Goal: Communication & Community: Answer question/provide support

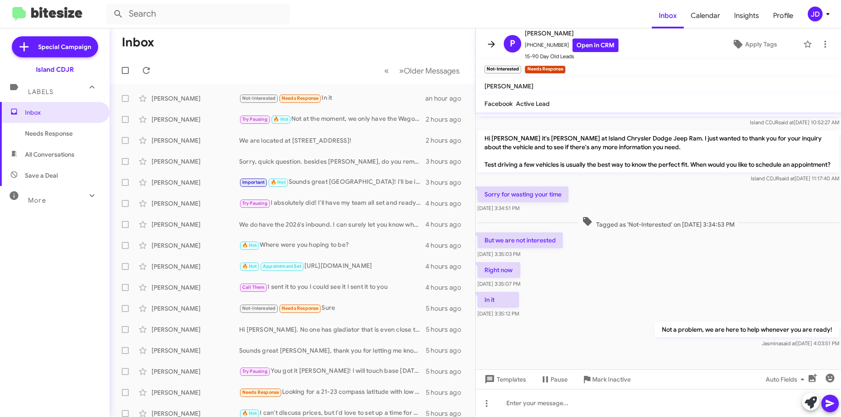
click at [487, 45] on icon at bounding box center [491, 44] width 11 height 11
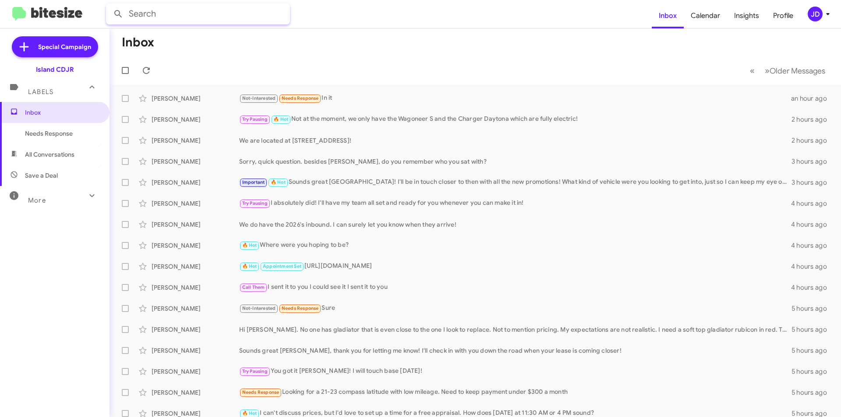
click at [212, 17] on input "text" at bounding box center [198, 14] width 184 height 21
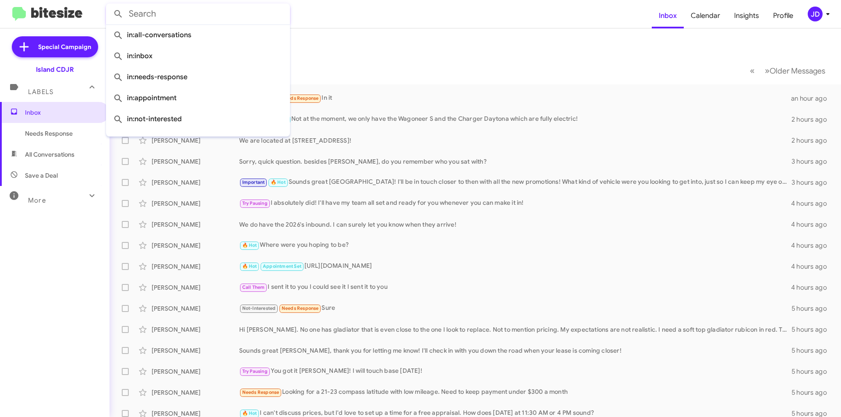
paste input "[PHONE_NUMBER]"
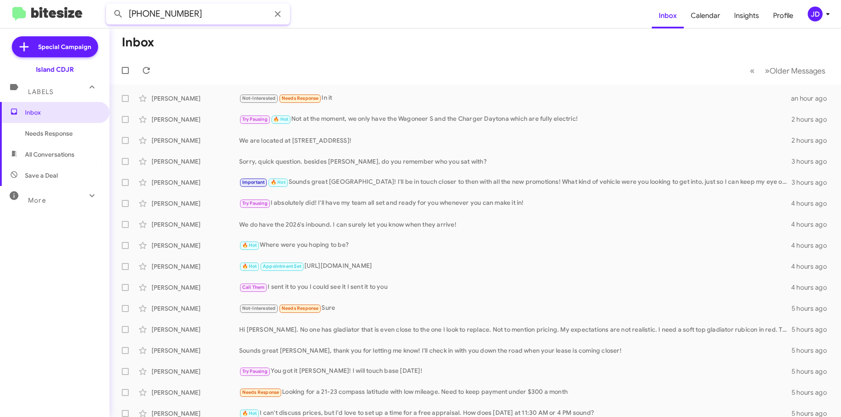
click at [169, 13] on input "[PHONE_NUMBER]" at bounding box center [198, 14] width 184 height 21
click at [150, 13] on input "[PHONE_NUMBER]" at bounding box center [198, 14] width 184 height 21
click at [134, 11] on input "(9177967107" at bounding box center [198, 14] width 184 height 21
type input "9177967107"
click at [109, 5] on button at bounding box center [118, 14] width 18 height 18
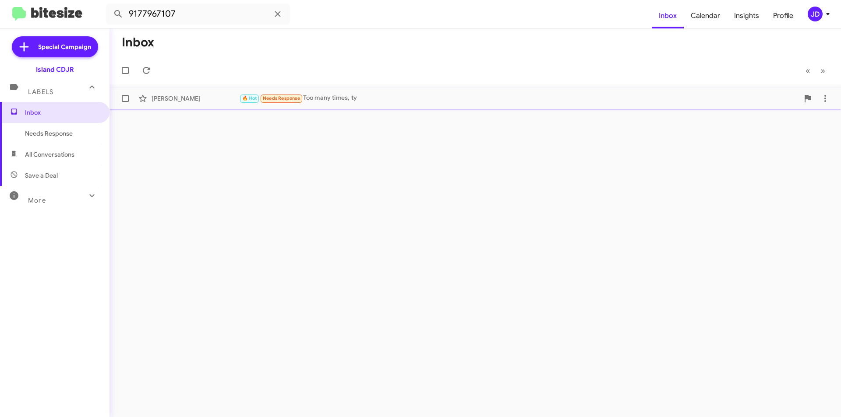
click at [247, 107] on span "[PERSON_NAME] 🔥 Hot Needs Response Too many times, ty [DATE]" at bounding box center [474, 98] width 731 height 21
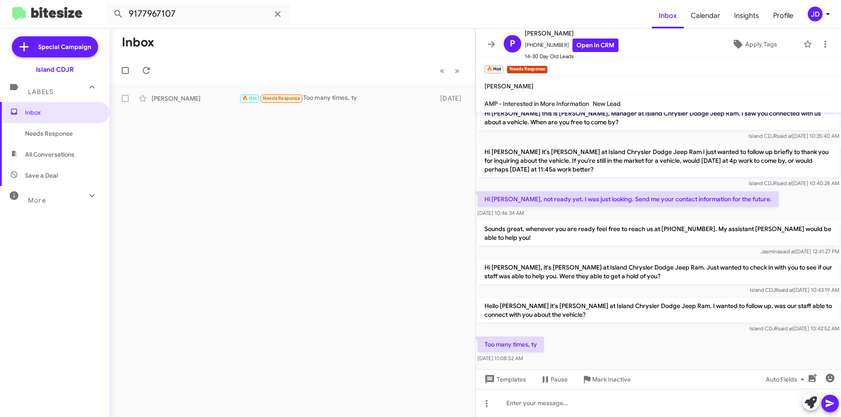
scroll to position [19, 0]
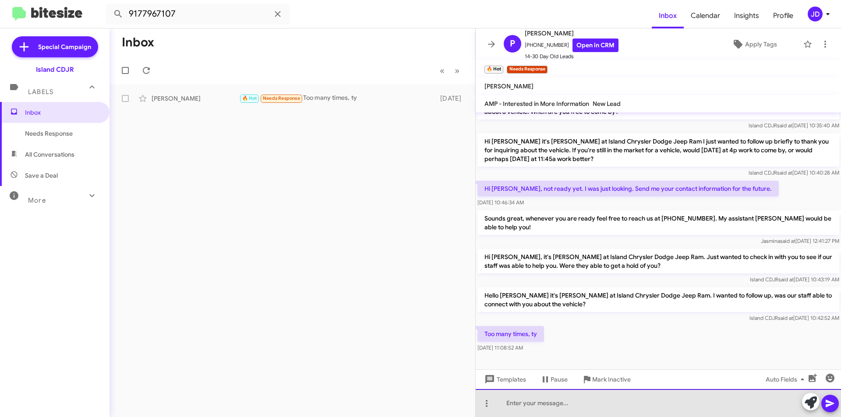
click at [567, 406] on div at bounding box center [658, 403] width 365 height 28
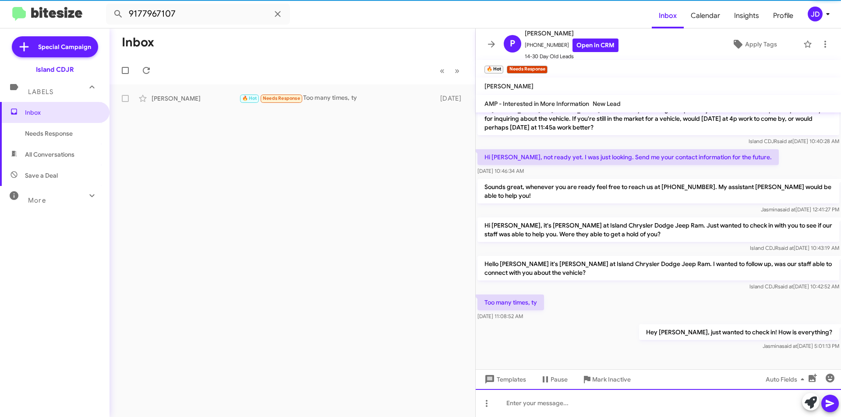
scroll to position [51, 0]
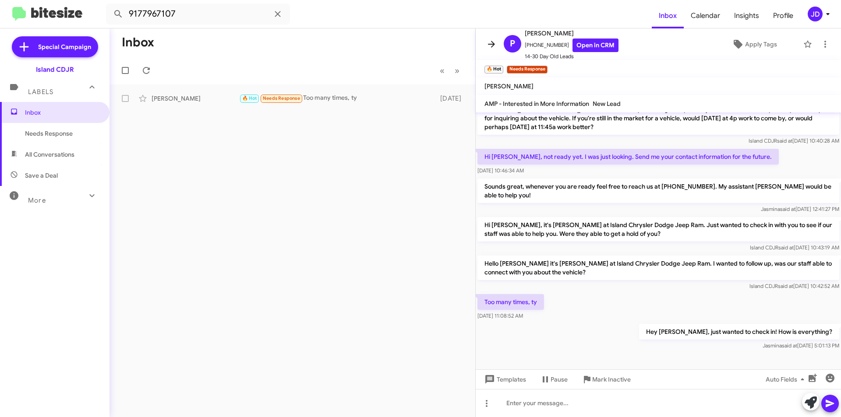
click at [498, 41] on span at bounding box center [492, 44] width 18 height 11
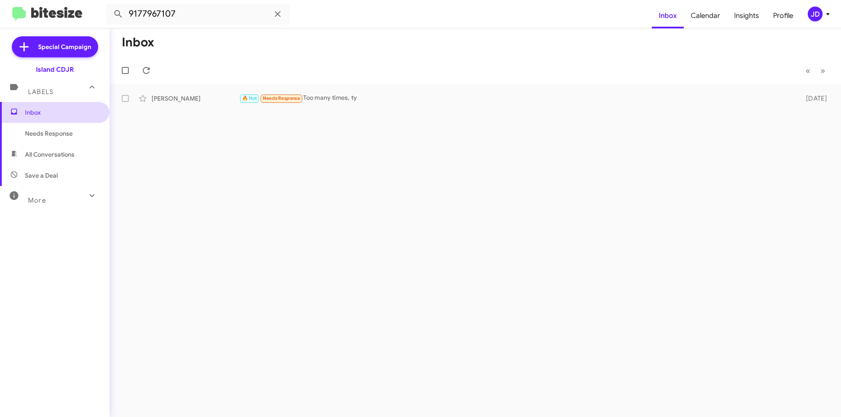
click at [71, 113] on span "Inbox" at bounding box center [62, 112] width 74 height 9
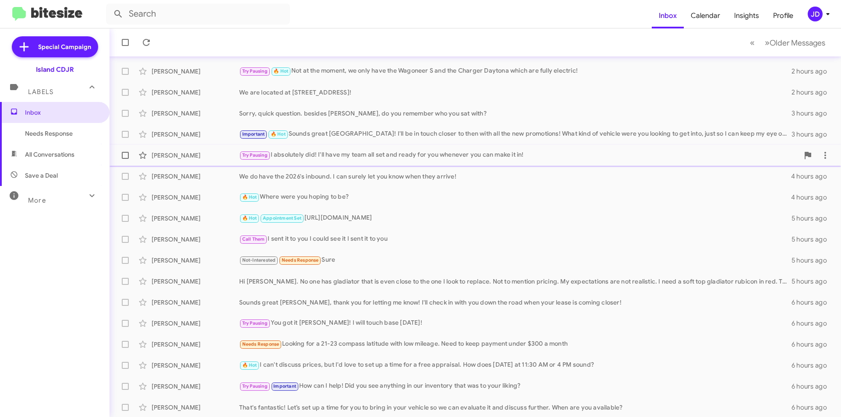
scroll to position [91, 0]
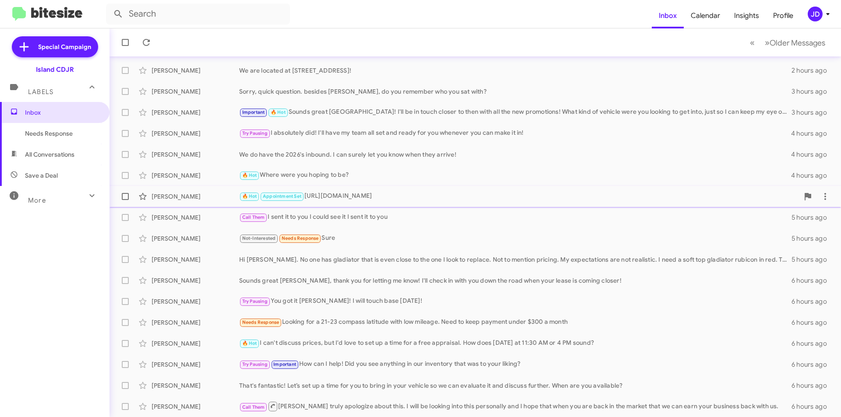
click at [231, 193] on div "[PERSON_NAME]" at bounding box center [196, 196] width 88 height 9
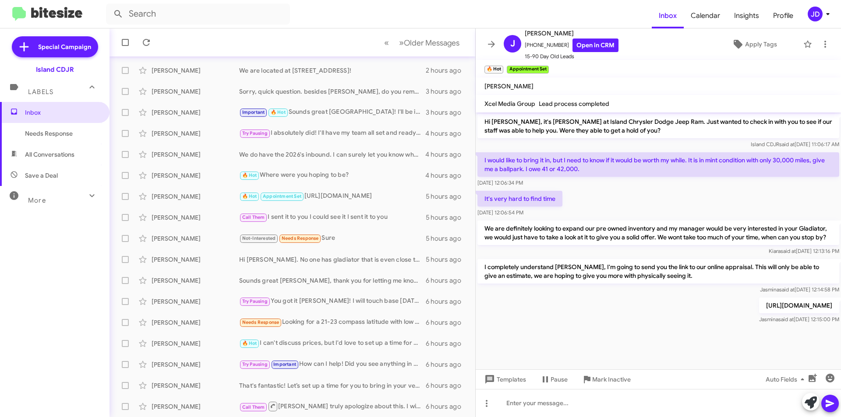
scroll to position [474, 0]
click at [556, 397] on div at bounding box center [658, 403] width 365 height 28
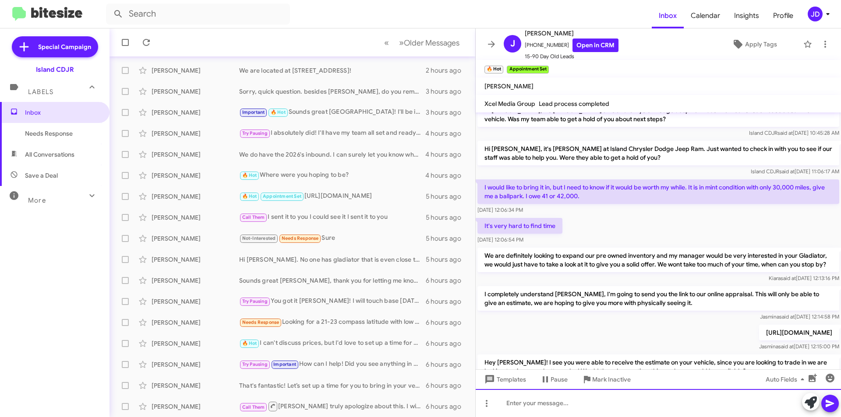
scroll to position [515, 0]
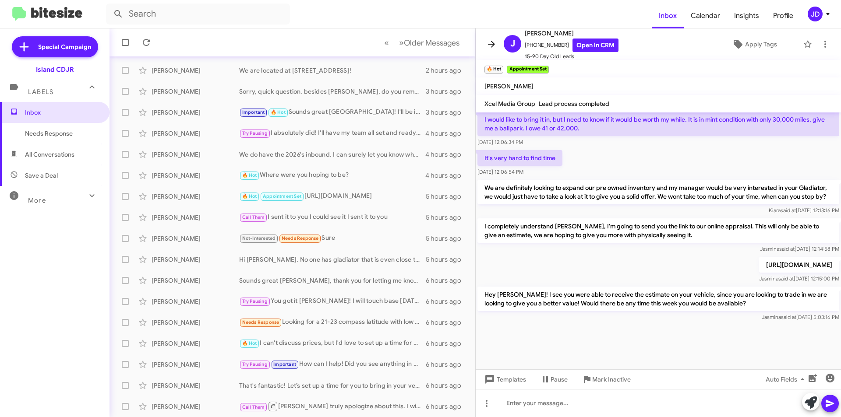
click at [490, 47] on icon at bounding box center [491, 44] width 11 height 11
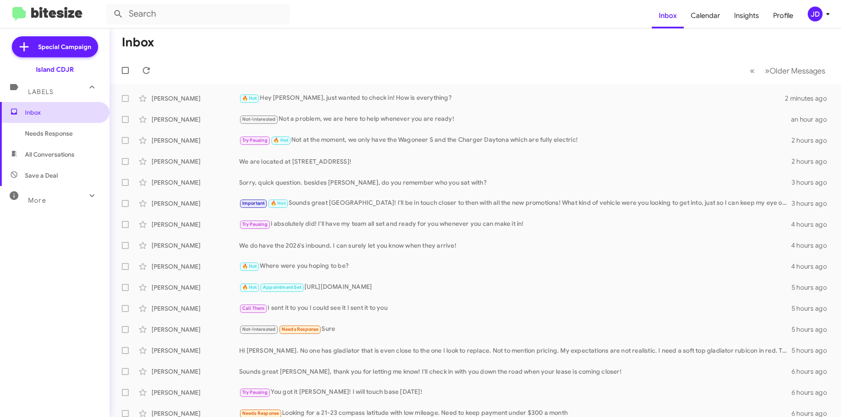
click at [71, 114] on span "Inbox" at bounding box center [62, 112] width 74 height 9
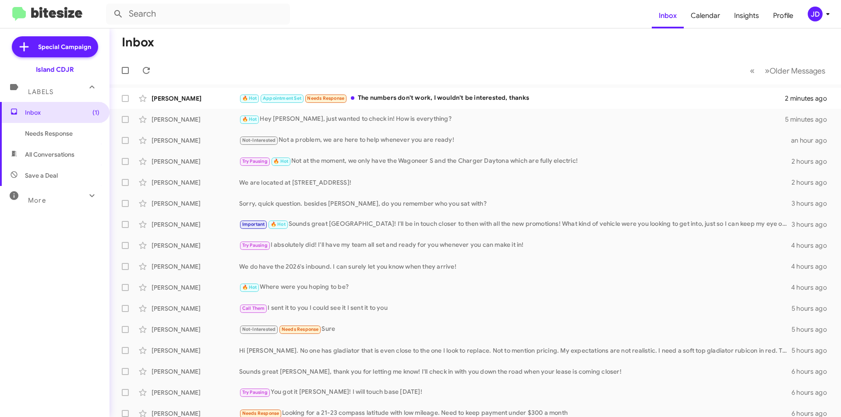
click at [328, 69] on mat-toolbar-row "« Previous » Next Older Messages" at bounding box center [474, 70] width 731 height 28
drag, startPoint x: 328, startPoint y: 69, endPoint x: 156, endPoint y: 58, distance: 172.9
click at [156, 58] on mat-toolbar-row "« Previous » Next Older Messages" at bounding box center [474, 70] width 731 height 28
click at [155, 63] on mat-toolbar-row "« Previous » Next Older Messages" at bounding box center [474, 70] width 731 height 28
click at [153, 65] on span at bounding box center [147, 70] width 18 height 11
